Goal: Navigation & Orientation: Find specific page/section

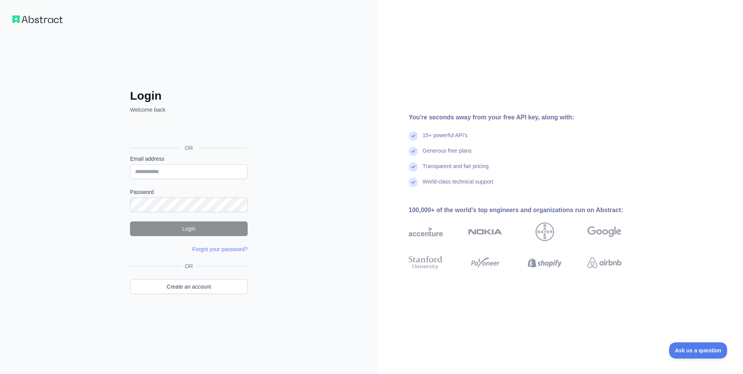
click at [339, 127] on div "Login Welcome back OR Email address Password Login Forgot your password? Please…" at bounding box center [189, 187] width 378 height 374
click at [332, 48] on div "Login Welcome back OR Email address Password Login Forgot your password? Please…" at bounding box center [189, 187] width 378 height 374
click at [47, 21] on img at bounding box center [37, 19] width 50 height 8
click at [32, 18] on img at bounding box center [37, 19] width 50 height 8
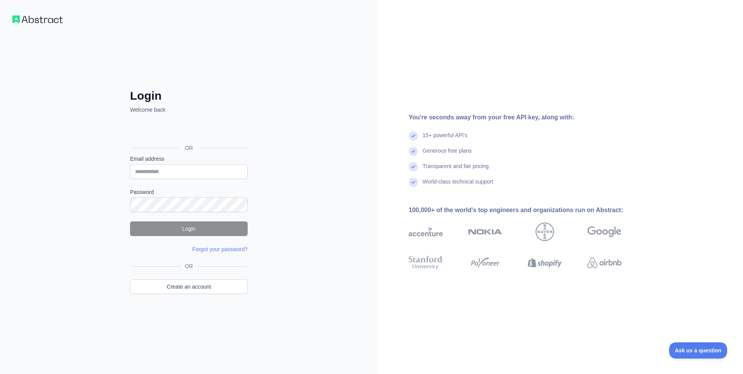
click at [6, 15] on div "Login Welcome back OR Email address Password Login Forgot your password? Please…" at bounding box center [189, 187] width 378 height 374
click at [22, 19] on img at bounding box center [37, 19] width 50 height 8
